Goal: Task Accomplishment & Management: Use online tool/utility

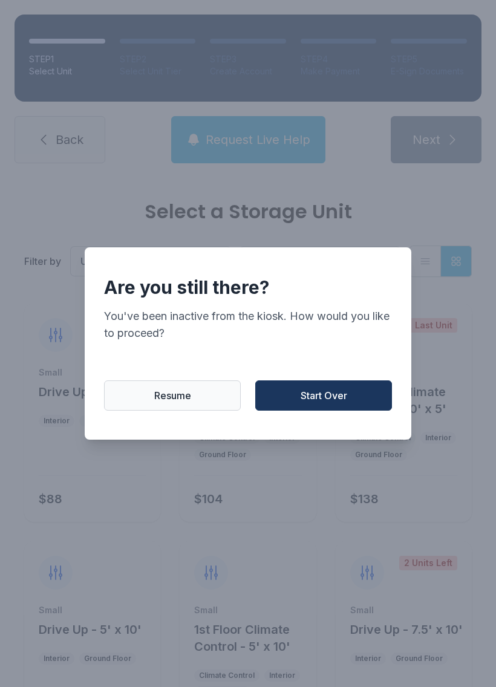
click at [326, 397] on span "Start Over" at bounding box center [323, 395] width 47 height 15
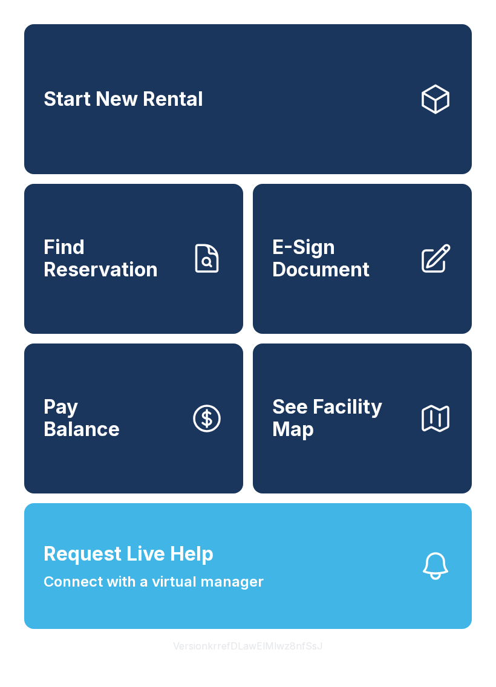
click at [376, 281] on span "E-Sign Document" at bounding box center [340, 258] width 137 height 44
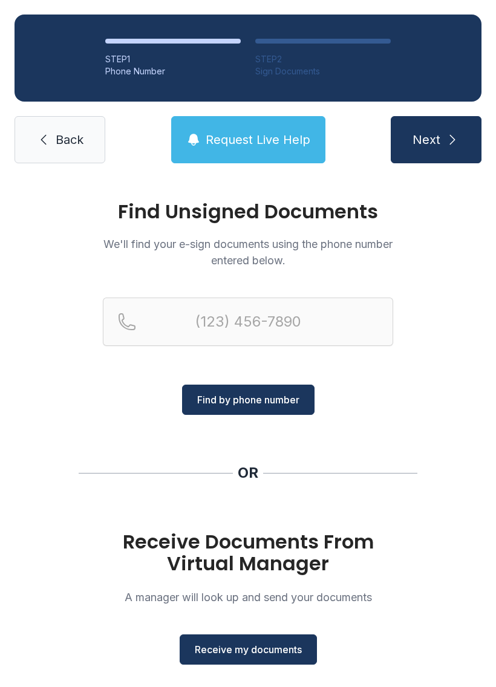
click at [252, 646] on span "Receive my documents" at bounding box center [248, 649] width 107 height 15
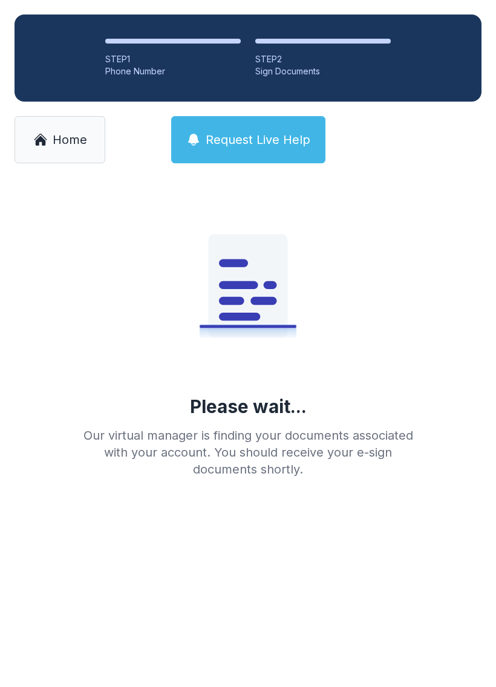
click at [33, 140] on icon at bounding box center [40, 139] width 15 height 15
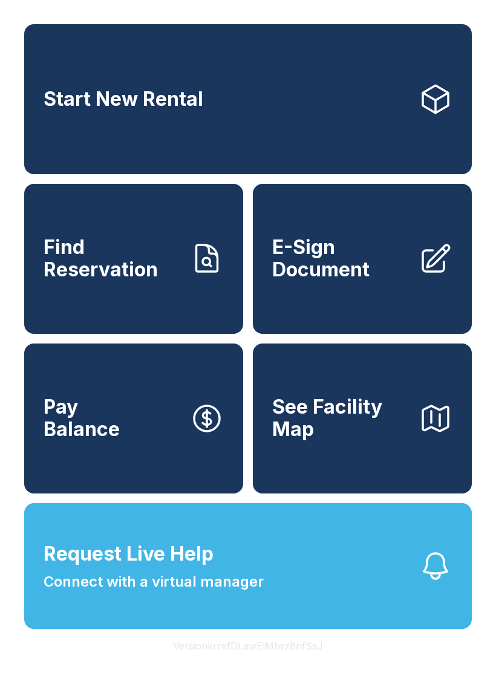
click at [400, 243] on link "E-Sign Document" at bounding box center [362, 259] width 219 height 150
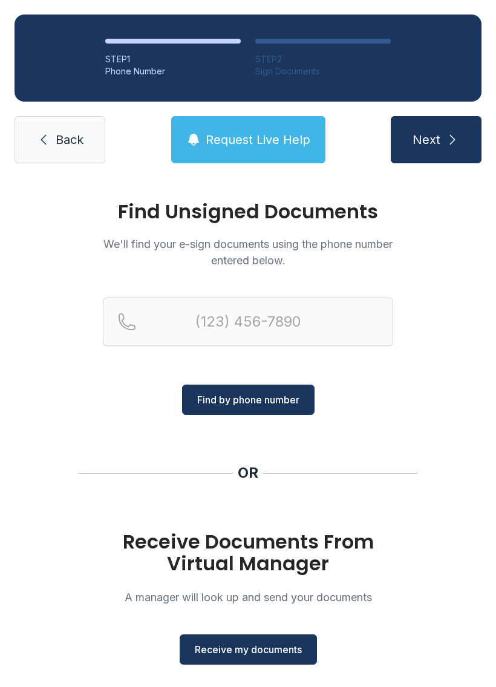
click at [242, 650] on span "Receive my documents" at bounding box center [248, 649] width 107 height 15
